Goal: Browse casually

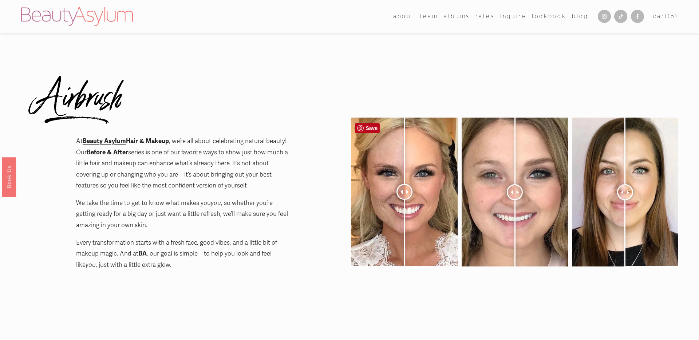
scroll to position [73, 0]
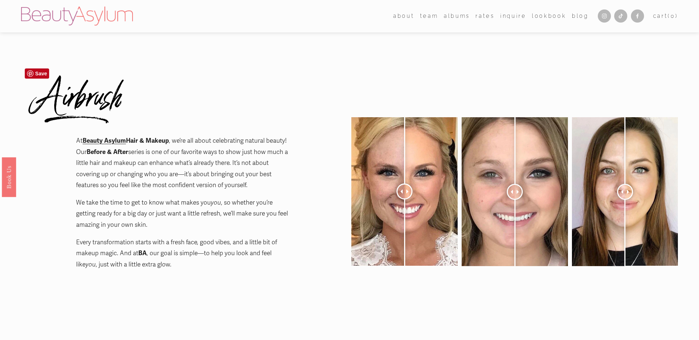
scroll to position [0, 0]
drag, startPoint x: 324, startPoint y: 83, endPoint x: 316, endPoint y: 84, distance: 8.1
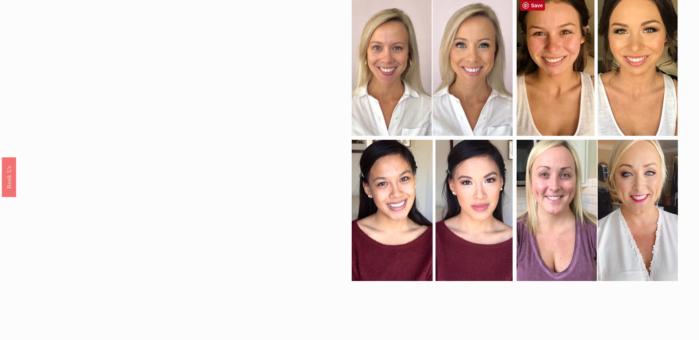
scroll to position [1238, 0]
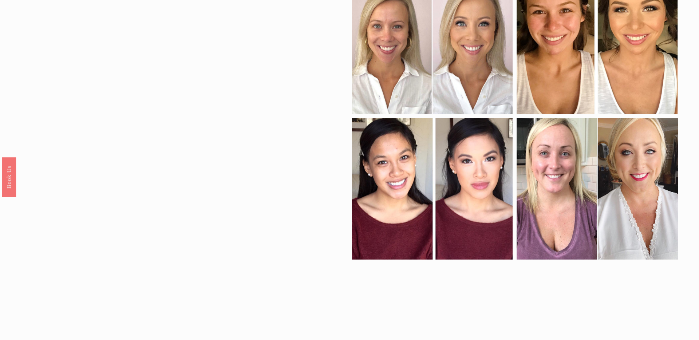
click at [471, 61] on div at bounding box center [432, 43] width 161 height 141
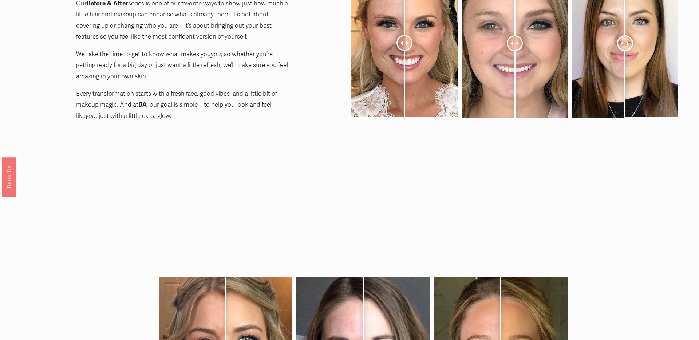
scroll to position [0, 0]
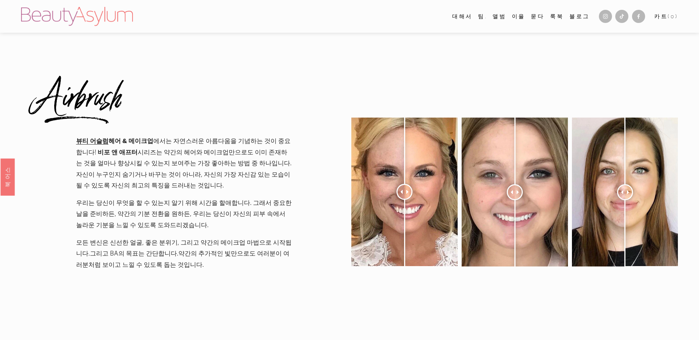
drag, startPoint x: 369, startPoint y: 71, endPoint x: 357, endPoint y: 72, distance: 11.7
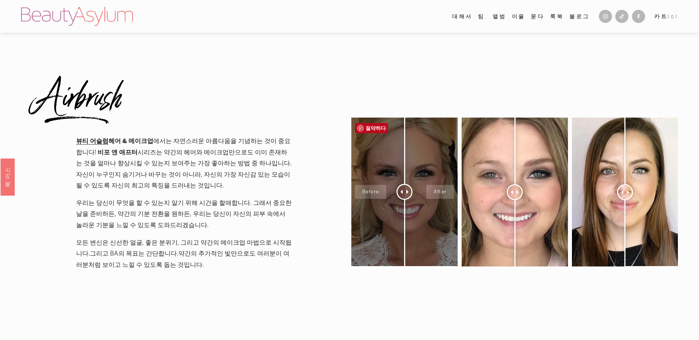
click at [413, 193] on div at bounding box center [404, 192] width 106 height 149
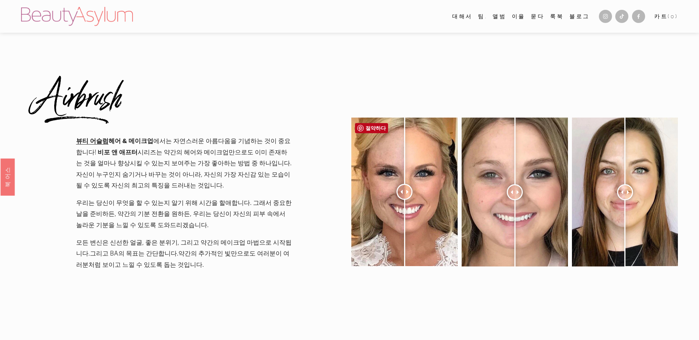
click at [402, 194] on span at bounding box center [400, 192] width 4 height 4
click at [401, 193] on span at bounding box center [400, 192] width 4 height 4
click at [408, 192] on span at bounding box center [408, 192] width 4 height 4
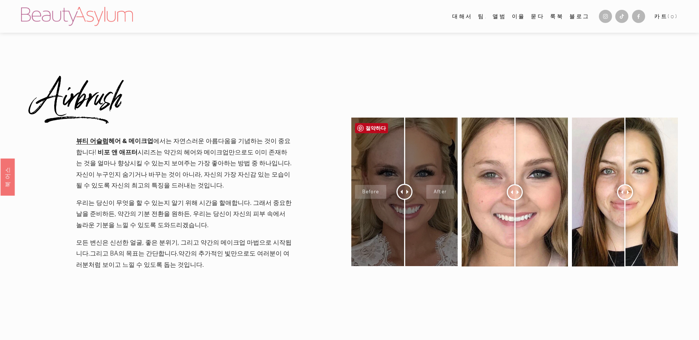
click at [378, 191] on div at bounding box center [404, 192] width 106 height 149
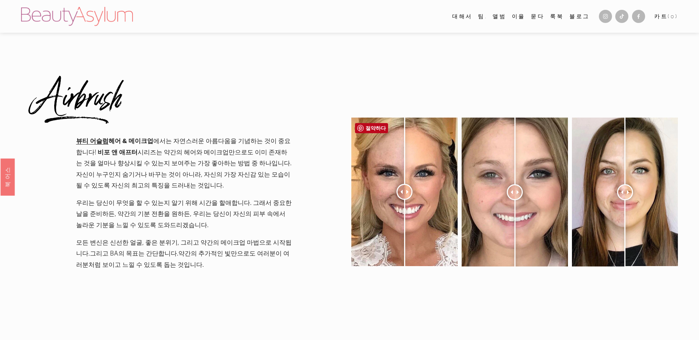
drag, startPoint x: 424, startPoint y: 192, endPoint x: 339, endPoint y: 190, distance: 84.1
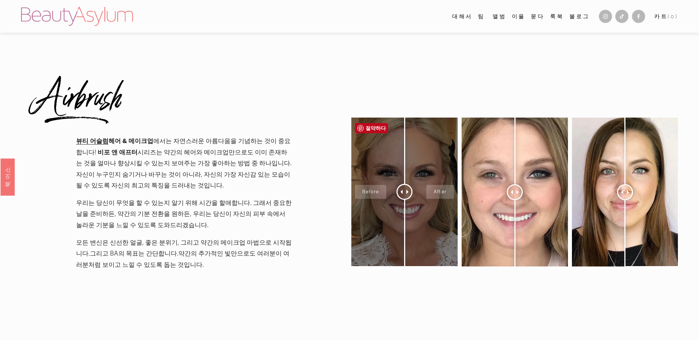
drag, startPoint x: 401, startPoint y: 189, endPoint x: 430, endPoint y: 190, distance: 29.9
click at [430, 190] on div at bounding box center [404, 192] width 106 height 149
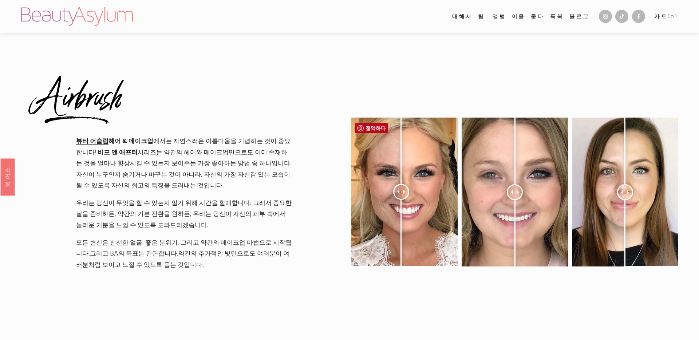
drag, startPoint x: 403, startPoint y: 192, endPoint x: 383, endPoint y: 191, distance: 19.7
click at [393, 193] on div at bounding box center [401, 192] width 16 height 16
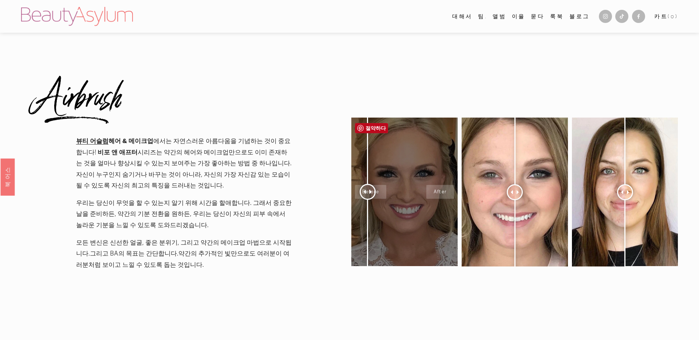
drag, startPoint x: 376, startPoint y: 191, endPoint x: 353, endPoint y: 190, distance: 22.9
click at [353, 190] on div at bounding box center [404, 192] width 106 height 149
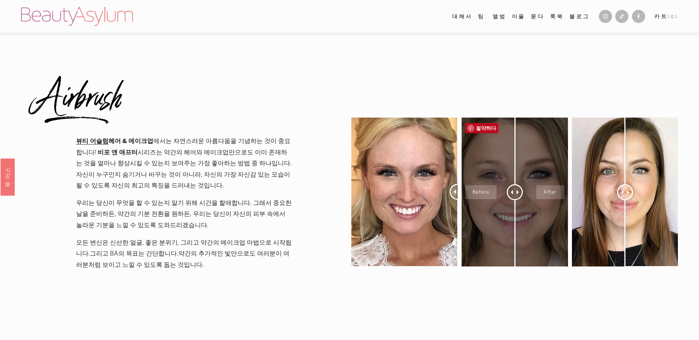
drag, startPoint x: 367, startPoint y: 192, endPoint x: 487, endPoint y: 149, distance: 128.0
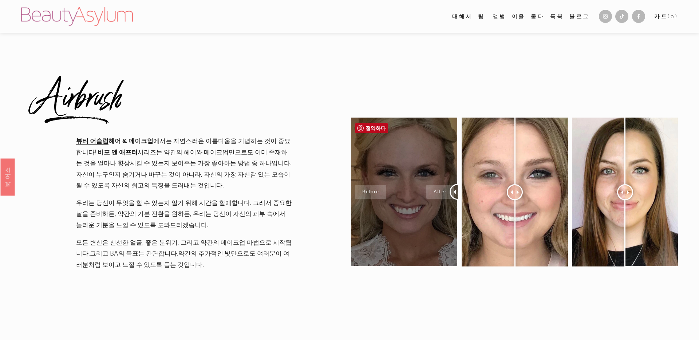
drag, startPoint x: 453, startPoint y: 197, endPoint x: 449, endPoint y: 184, distance: 13.1
click at [449, 184] on div at bounding box center [404, 192] width 106 height 149
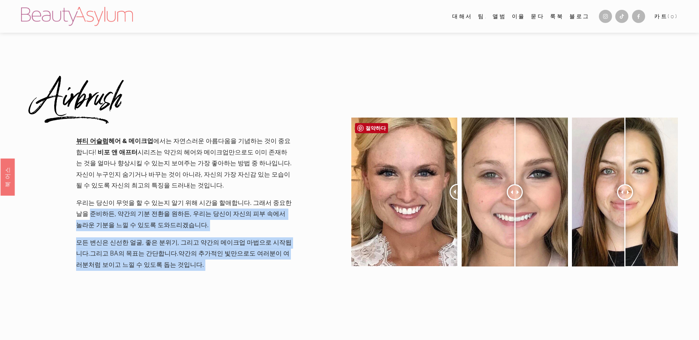
drag, startPoint x: 458, startPoint y: 196, endPoint x: 327, endPoint y: 197, distance: 131.5
drag, startPoint x: 450, startPoint y: 194, endPoint x: 312, endPoint y: 193, distance: 137.3
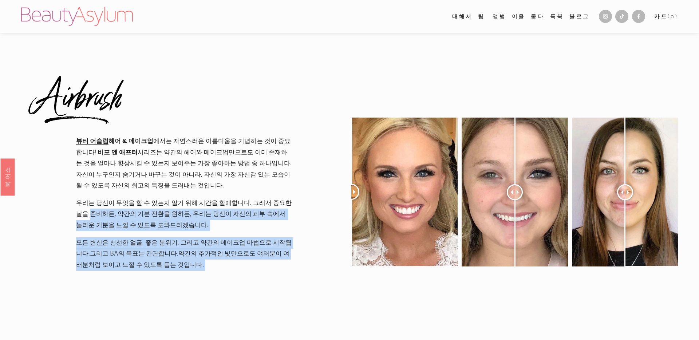
drag, startPoint x: 358, startPoint y: 194, endPoint x: 359, endPoint y: 188, distance: 5.6
click at [359, 188] on div at bounding box center [361, 192] width 16 height 16
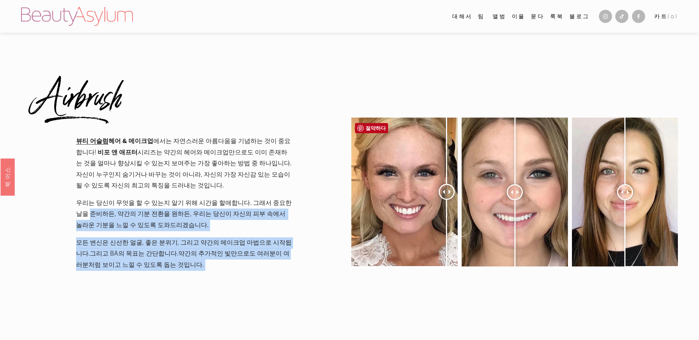
drag, startPoint x: 357, startPoint y: 193, endPoint x: 447, endPoint y: 195, distance: 90.7
click at [447, 195] on div at bounding box center [447, 192] width 16 height 16
click at [365, 312] on div at bounding box center [404, 270] width 106 height 304
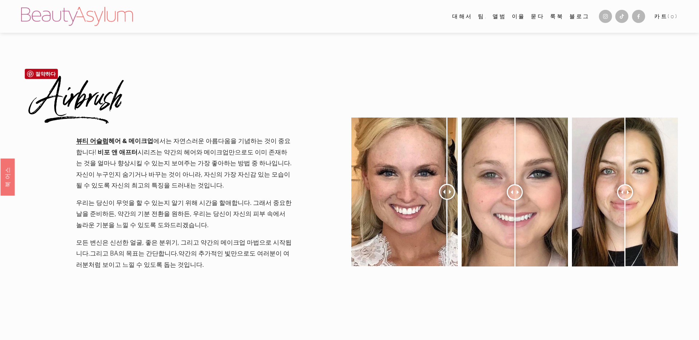
click at [154, 90] on div at bounding box center [129, 97] width 216 height 68
